Goal: Task Accomplishment & Management: Use online tool/utility

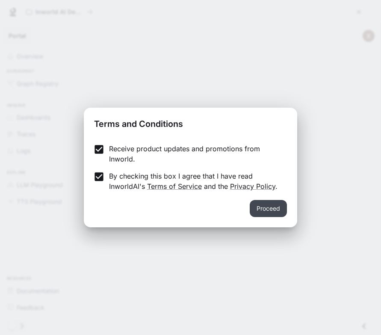
click at [258, 203] on button "Proceed" at bounding box center [267, 208] width 37 height 17
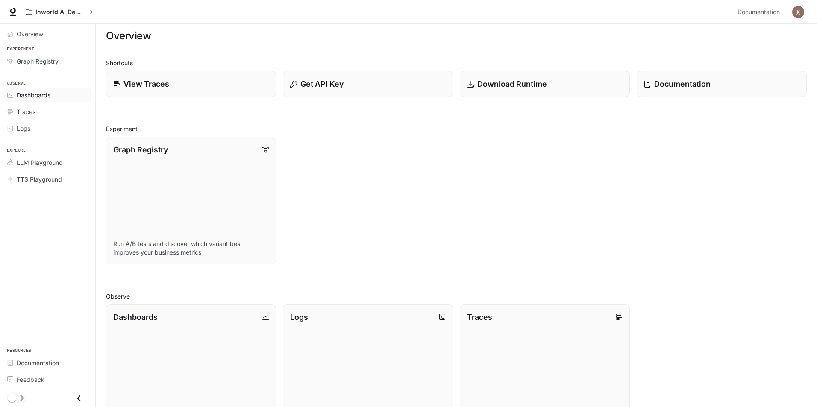
click at [46, 93] on span "Dashboards" at bounding box center [34, 95] width 34 height 9
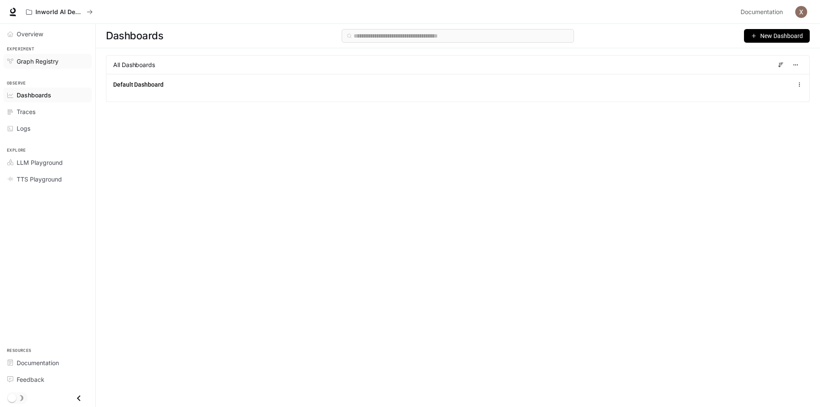
click at [36, 58] on span "Graph Registry" at bounding box center [38, 61] width 42 height 9
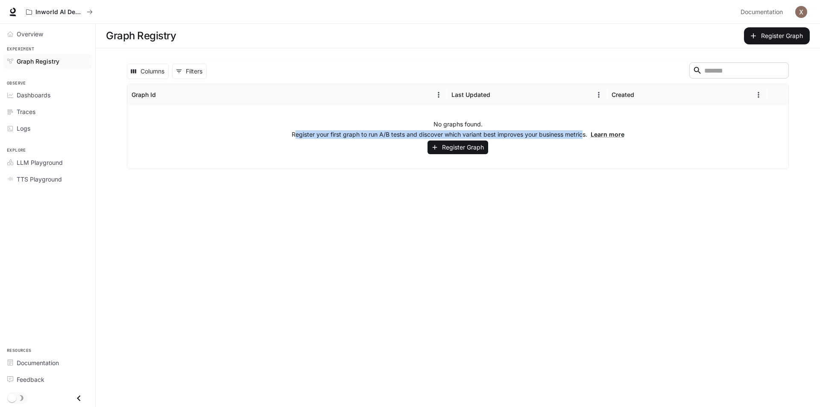
drag, startPoint x: 390, startPoint y: 133, endPoint x: 584, endPoint y: 133, distance: 193.9
click at [380, 133] on p "Register your first graph to run A/B tests and discover which variant best impr…" at bounding box center [458, 134] width 333 height 9
click at [380, 135] on p "Register your first graph to run A/B tests and discover which variant best impr…" at bounding box center [458, 134] width 333 height 9
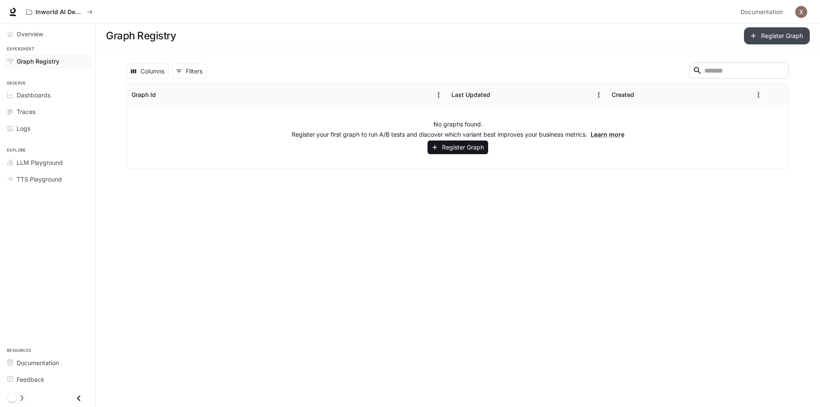
click at [380, 33] on icon "button" at bounding box center [753, 36] width 9 height 9
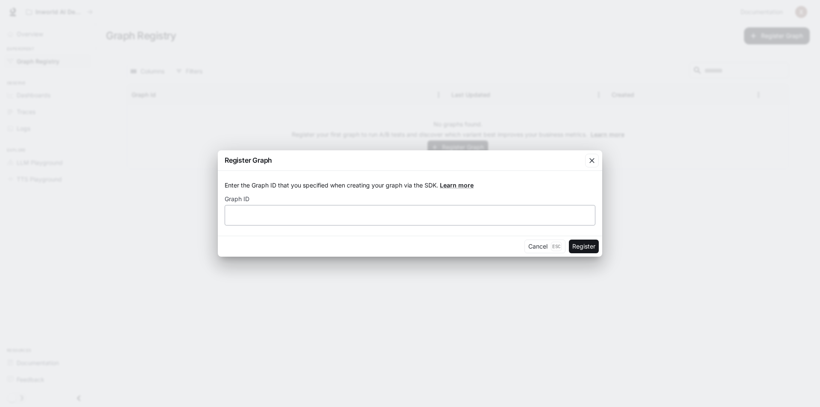
click at [244, 220] on div "​" at bounding box center [410, 215] width 371 height 21
click at [380, 253] on div "Cancel Esc Register" at bounding box center [410, 246] width 384 height 21
click at [380, 251] on button "Cancel Esc" at bounding box center [544, 247] width 41 height 14
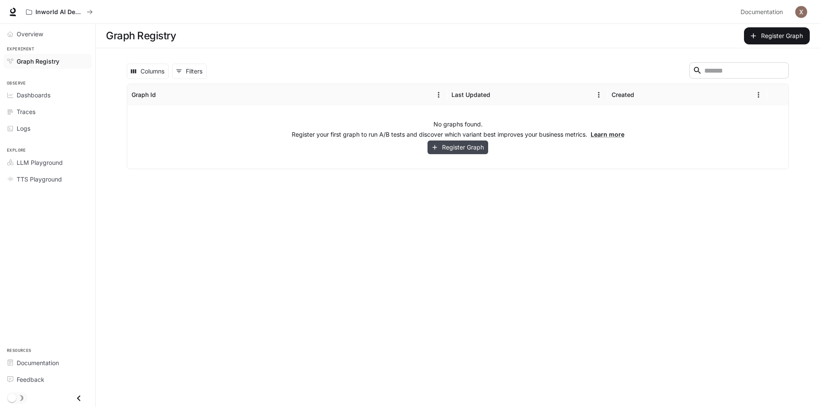
click at [380, 149] on button "Register Graph" at bounding box center [458, 148] width 61 height 14
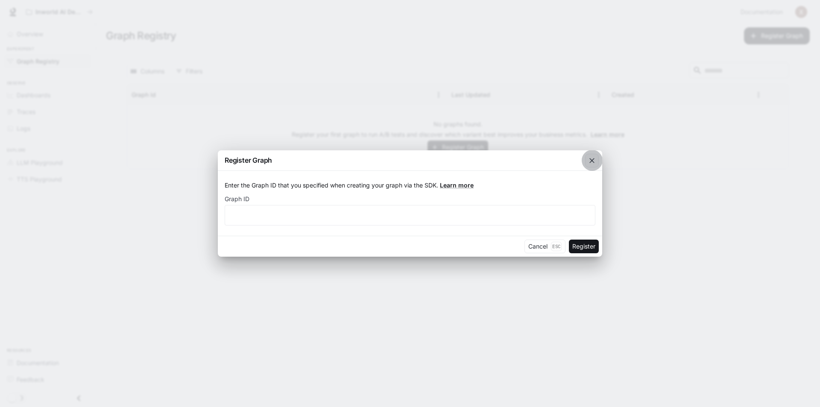
click at [380, 157] on icon "button" at bounding box center [592, 160] width 9 height 9
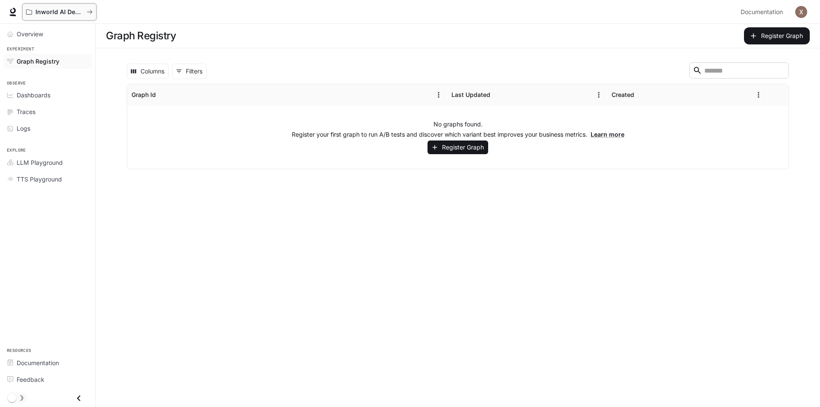
click at [62, 11] on p "Inworld AI Demos" at bounding box center [59, 12] width 48 height 7
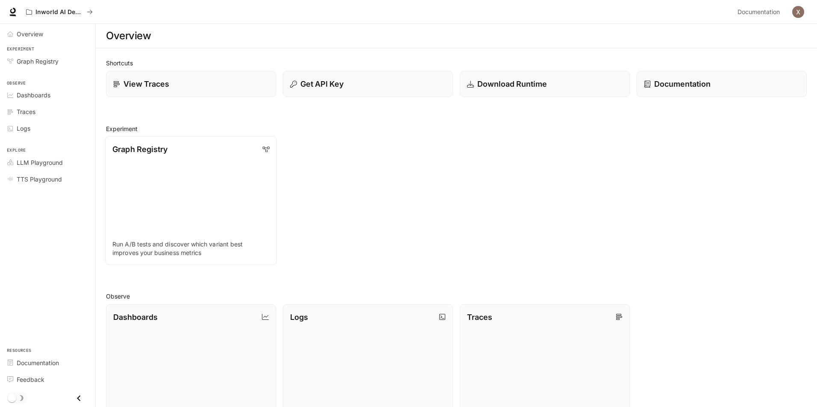
click at [212, 184] on link "Graph Registry Run A/B tests and discover which variant best improves your busi…" at bounding box center [191, 200] width 172 height 129
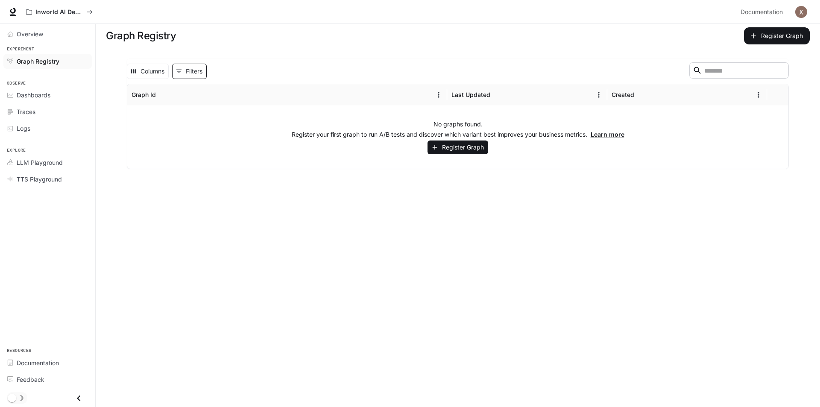
click at [186, 66] on button "0 Filters" at bounding box center [189, 71] width 35 height 15
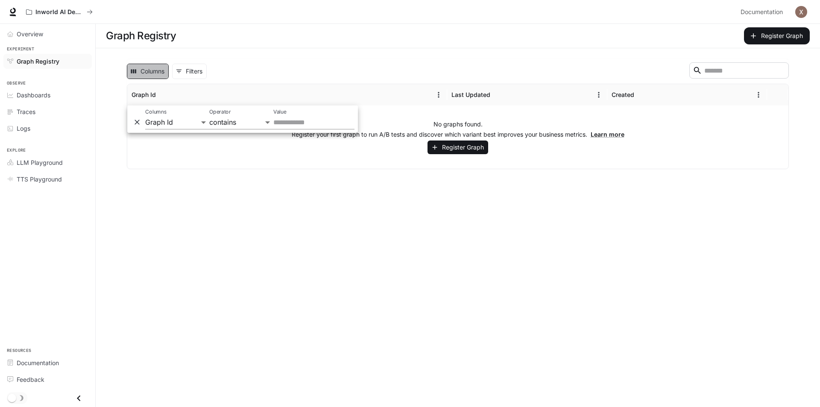
click at [156, 70] on button "Columns" at bounding box center [148, 71] width 42 height 15
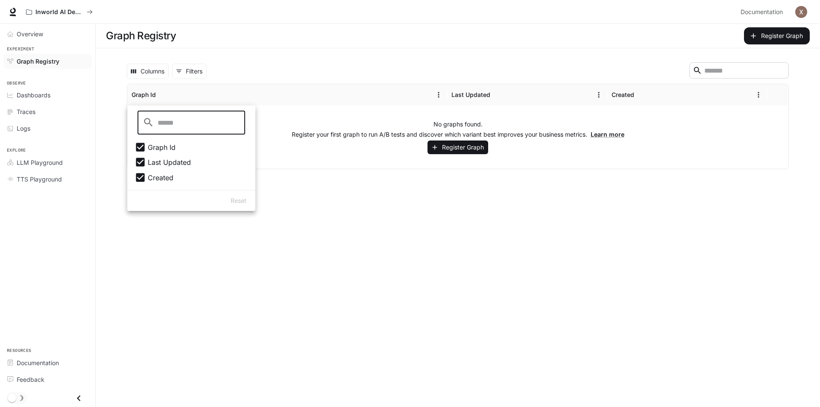
drag, startPoint x: 366, startPoint y: 286, endPoint x: 362, endPoint y: 288, distance: 4.6
click at [366, 287] on main "Graph Registry Register Graph Columns 0 Filters ​ Graph Id Last Updated Created…" at bounding box center [458, 215] width 724 height 383
